Goal: Find specific page/section: Find specific page/section

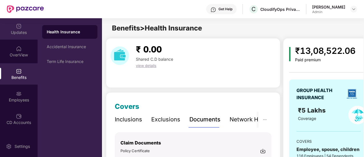
scroll to position [87, 0]
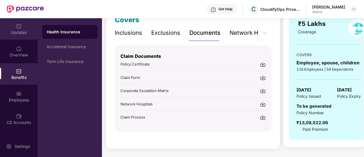
click at [15, 31] on div "Updates" at bounding box center [19, 33] width 38 height 6
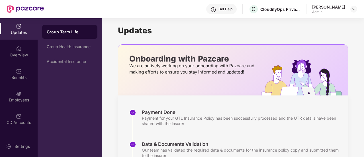
scroll to position [0, 0]
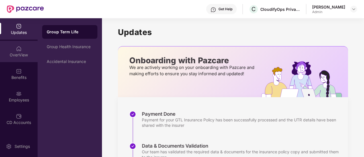
click at [23, 52] on div "OverView" at bounding box center [19, 51] width 38 height 21
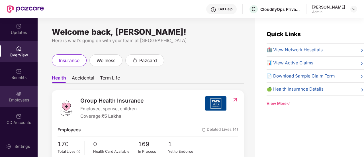
click at [28, 95] on div "Employees" at bounding box center [19, 96] width 38 height 21
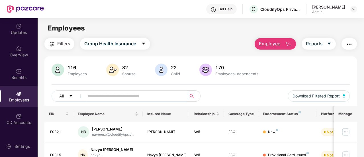
click at [118, 95] on input "text" at bounding box center [134, 96] width 92 height 9
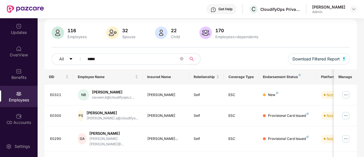
scroll to position [23, 0]
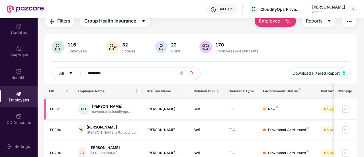
type input "**********"
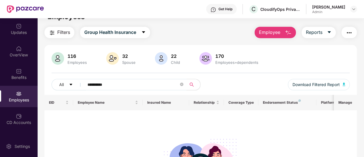
scroll to position [0, 0]
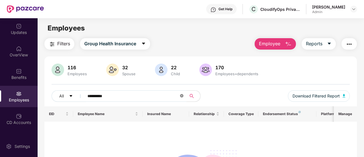
click at [181, 96] on icon "close-circle" at bounding box center [181, 95] width 3 height 3
click at [129, 97] on input "text" at bounding box center [134, 96] width 92 height 9
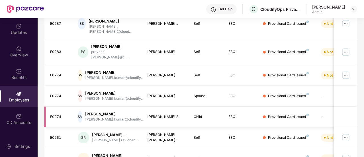
scroll to position [197, 0]
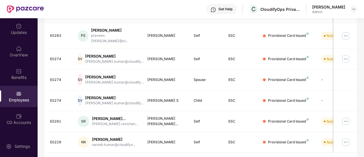
type input "*****"
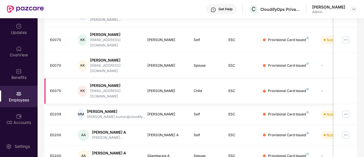
scroll to position [163, 0]
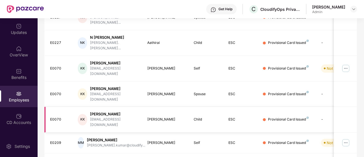
click at [105, 111] on div "[PERSON_NAME]" at bounding box center [114, 113] width 48 height 5
drag, startPoint x: 157, startPoint y: 95, endPoint x: 269, endPoint y: 91, distance: 112.1
click at [157, 117] on div "[PERSON_NAME]" at bounding box center [165, 119] width 37 height 5
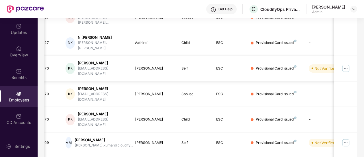
scroll to position [0, 0]
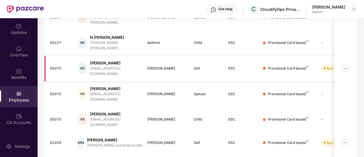
click at [345, 64] on img at bounding box center [346, 68] width 9 height 9
